Goal: Book appointment/travel/reservation

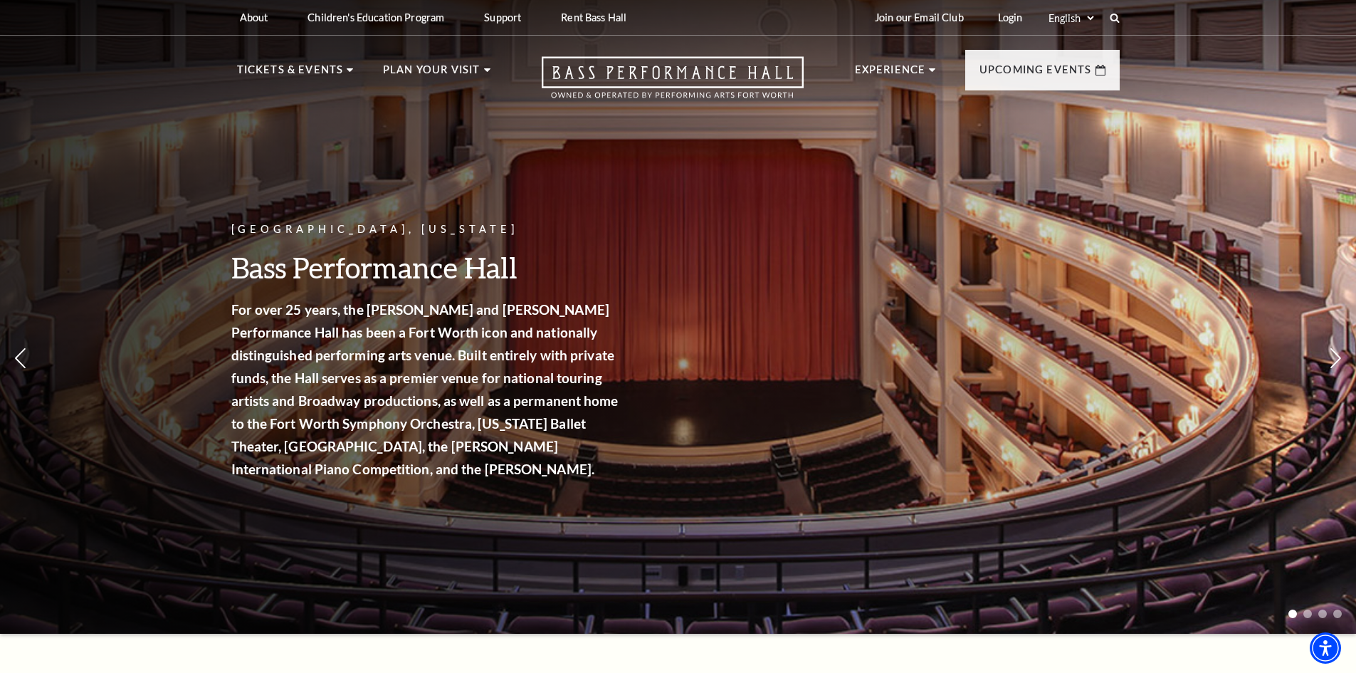
click at [278, 323] on link "Calendar" at bounding box center [280, 329] width 62 height 12
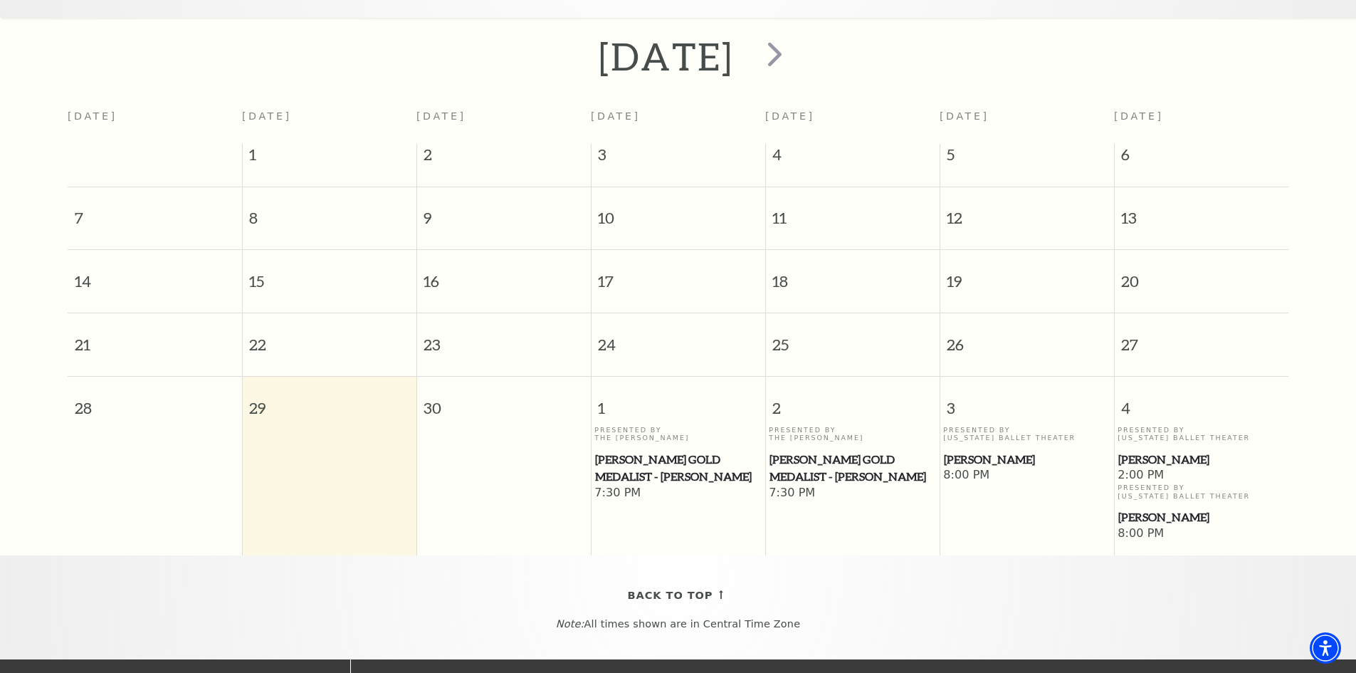
scroll to position [268, 0]
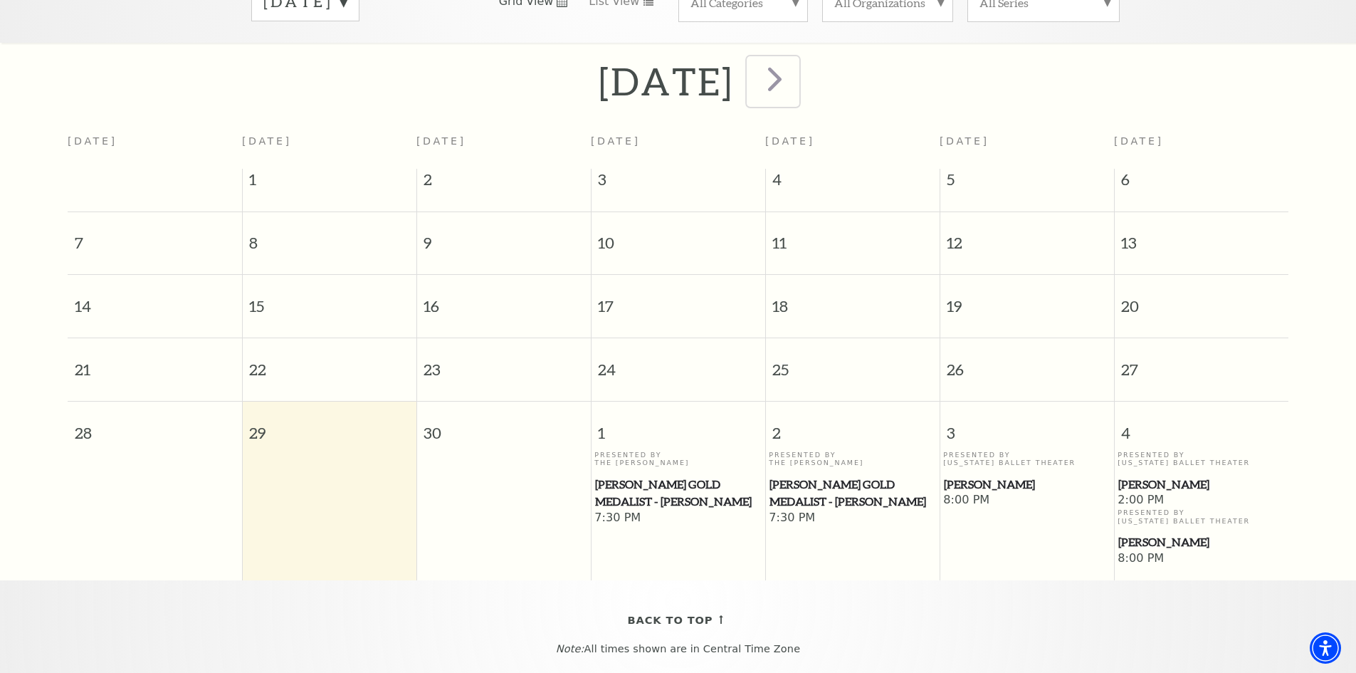
click at [795, 63] on span "next" at bounding box center [774, 78] width 41 height 41
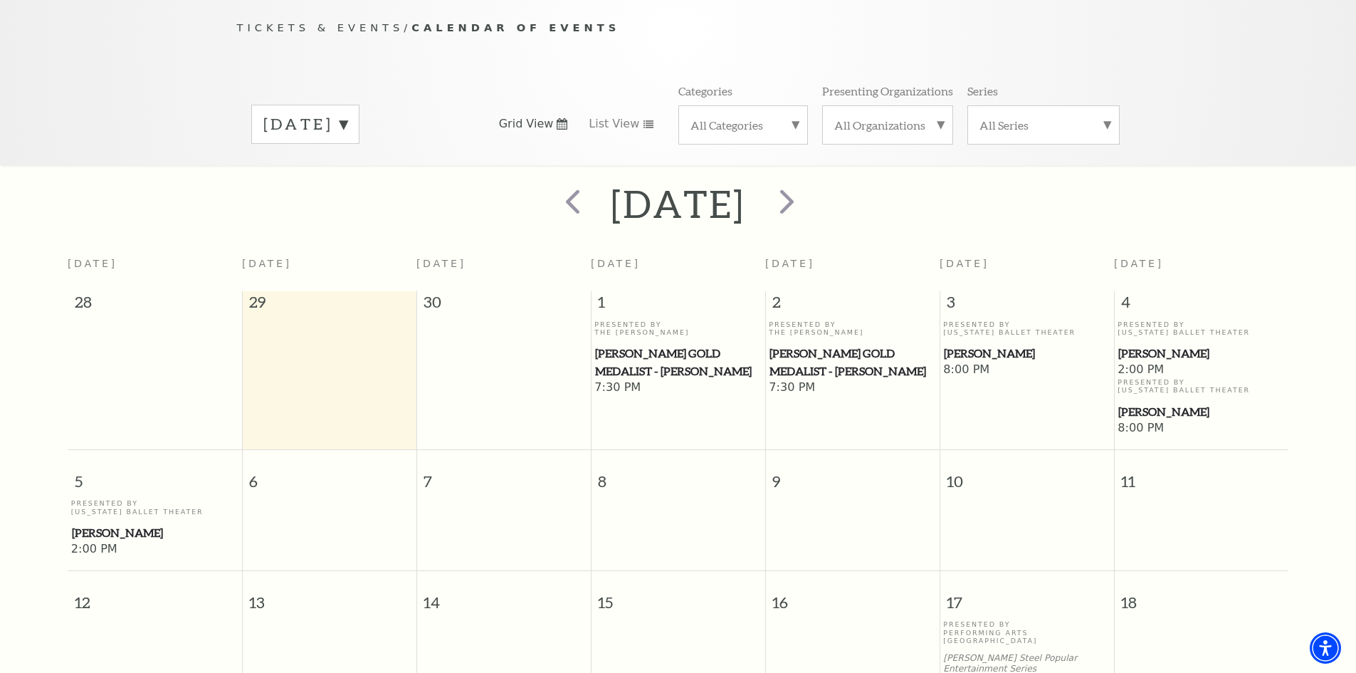
scroll to position [126, 0]
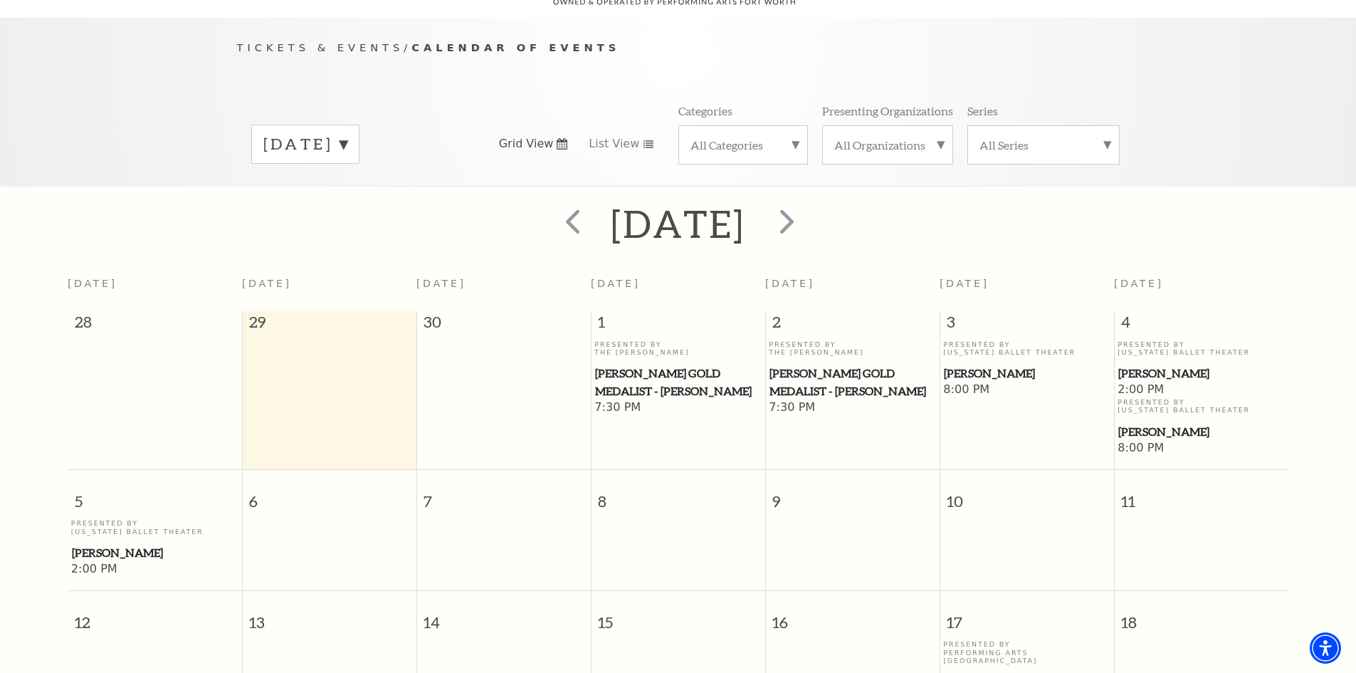
click at [102, 544] on span "[PERSON_NAME]" at bounding box center [155, 553] width 166 height 18
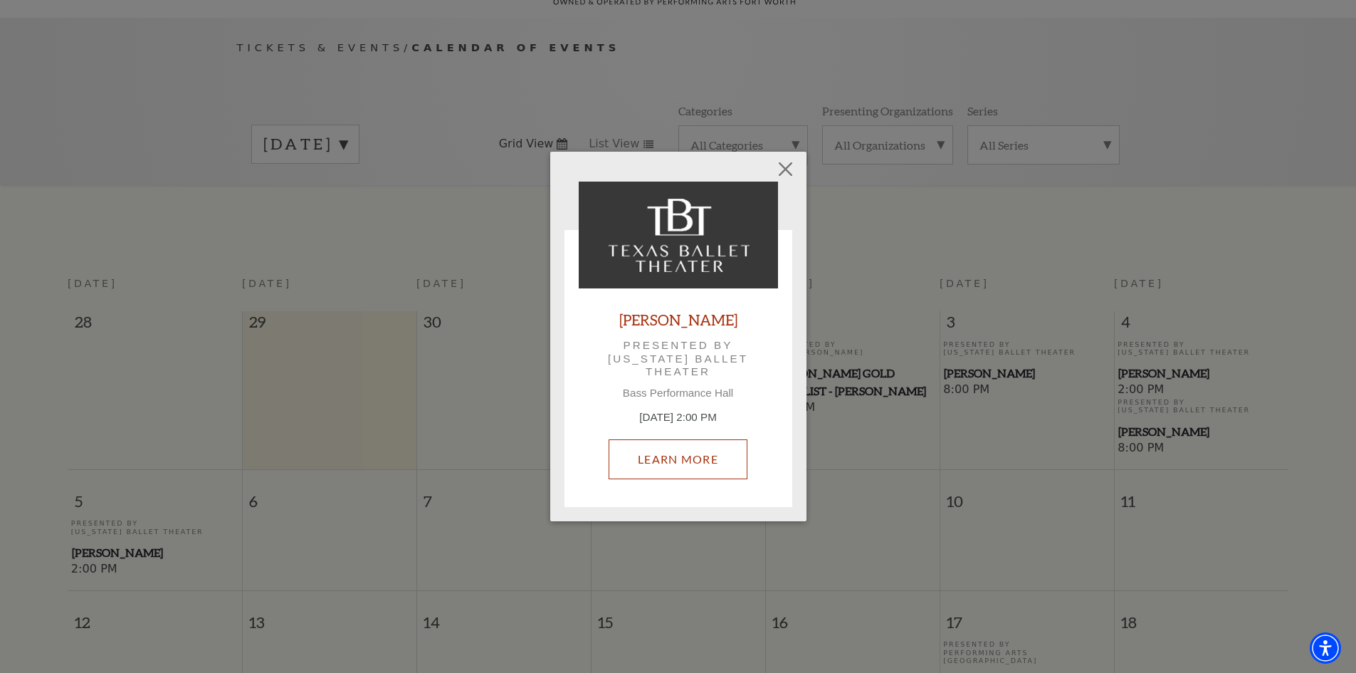
click at [663, 465] on link "Learn More" at bounding box center [678, 459] width 139 height 40
